Goal: Find contact information: Find contact information

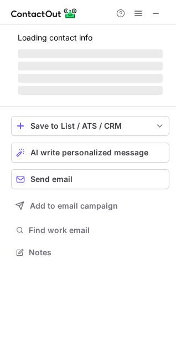
scroll to position [259, 176]
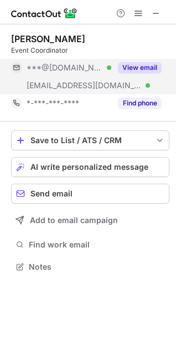
click at [151, 66] on button "View email" at bounding box center [140, 67] width 44 height 11
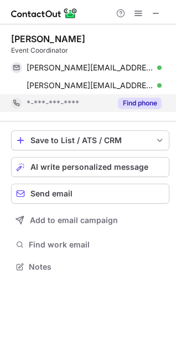
click at [139, 103] on button "Find phone" at bounding box center [140, 103] width 44 height 11
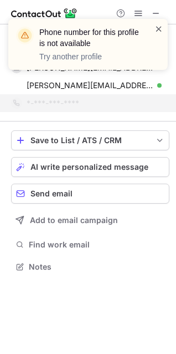
click at [160, 30] on span at bounding box center [159, 28] width 9 height 11
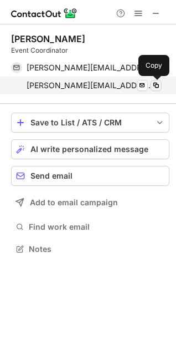
scroll to position [241, 176]
click at [158, 85] on span at bounding box center [156, 85] width 9 height 9
click at [159, 86] on span at bounding box center [156, 85] width 9 height 9
click at [156, 84] on span at bounding box center [156, 85] width 9 height 9
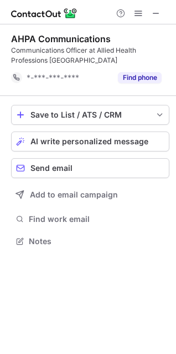
scroll to position [233, 176]
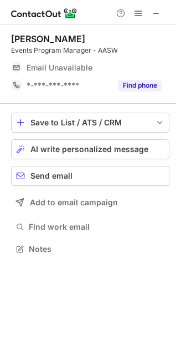
scroll to position [259, 176]
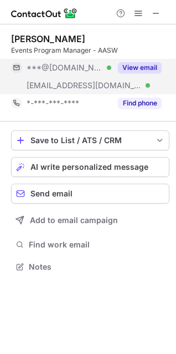
click at [146, 68] on button "View email" at bounding box center [140, 67] width 44 height 11
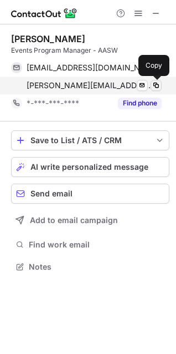
click at [156, 86] on span at bounding box center [156, 85] width 9 height 9
click at [157, 84] on span at bounding box center [156, 85] width 9 height 9
click at [155, 86] on span at bounding box center [156, 85] width 9 height 9
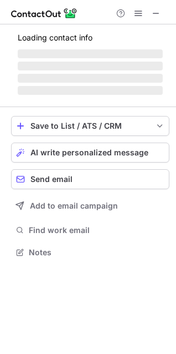
scroll to position [251, 176]
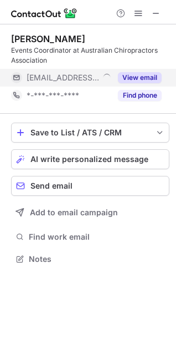
click at [139, 76] on button "View email" at bounding box center [140, 77] width 44 height 11
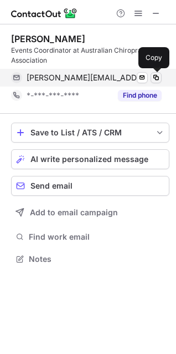
click at [159, 78] on span at bounding box center [156, 77] width 9 height 9
